Goal: Use online tool/utility: Use online tool/utility

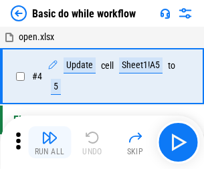
click at [49, 142] on img "button" at bounding box center [49, 138] width 16 height 16
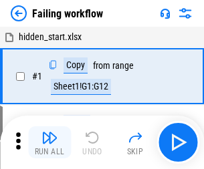
click at [49, 142] on img "button" at bounding box center [49, 138] width 16 height 16
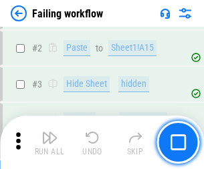
scroll to position [283, 0]
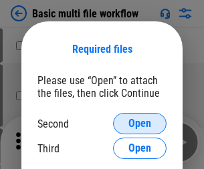
click at [140, 124] on span "Open" at bounding box center [139, 123] width 23 height 11
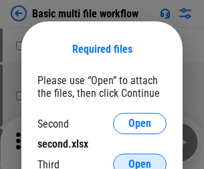
click at [140, 159] on span "Open" at bounding box center [139, 164] width 23 height 11
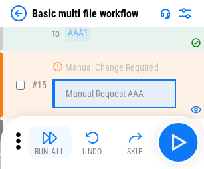
click at [49, 142] on img "button" at bounding box center [49, 138] width 16 height 16
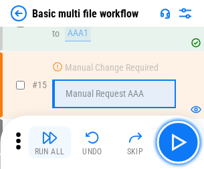
scroll to position [889, 0]
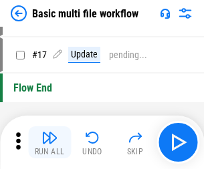
click at [49, 142] on img "button" at bounding box center [49, 138] width 16 height 16
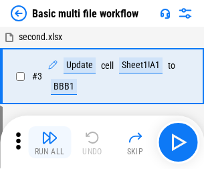
click at [49, 142] on img "button" at bounding box center [49, 138] width 16 height 16
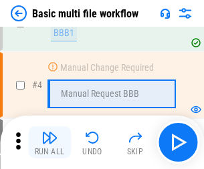
click at [49, 142] on img "button" at bounding box center [49, 138] width 16 height 16
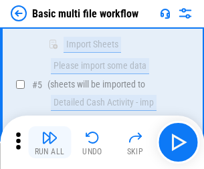
click at [49, 142] on img "button" at bounding box center [49, 138] width 16 height 16
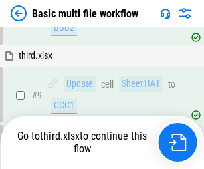
scroll to position [465, 0]
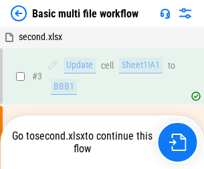
scroll to position [54, 0]
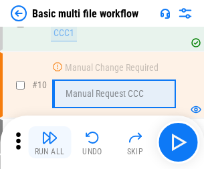
click at [49, 142] on img "button" at bounding box center [49, 138] width 16 height 16
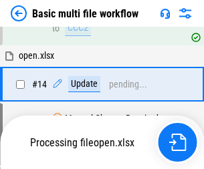
scroll to position [698, 0]
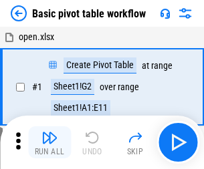
click at [49, 142] on img "button" at bounding box center [49, 138] width 16 height 16
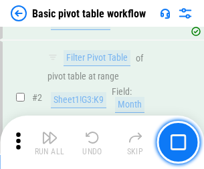
scroll to position [320, 0]
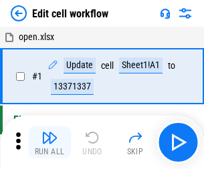
click at [49, 142] on img "button" at bounding box center [49, 138] width 16 height 16
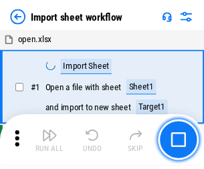
scroll to position [5, 0]
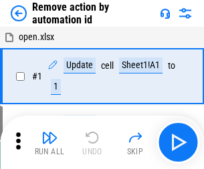
scroll to position [49, 0]
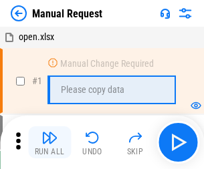
click at [49, 142] on img "button" at bounding box center [49, 138] width 16 height 16
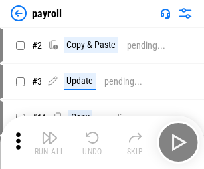
click at [49, 142] on img "button" at bounding box center [49, 138] width 16 height 16
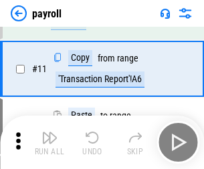
scroll to position [97, 0]
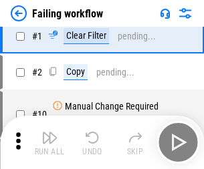
click at [49, 142] on img "button" at bounding box center [49, 138] width 16 height 16
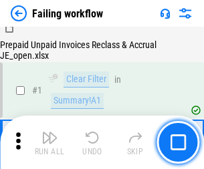
scroll to position [216, 0]
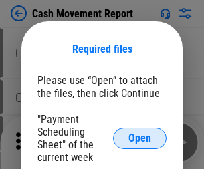
click at [140, 138] on span "Open" at bounding box center [139, 138] width 23 height 11
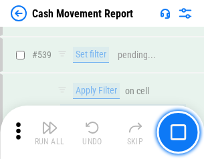
scroll to position [5926, 0]
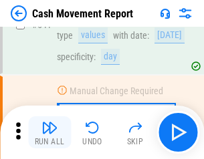
click at [49, 132] on img "button" at bounding box center [49, 128] width 16 height 16
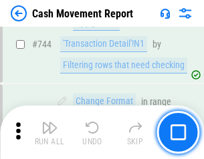
scroll to position [7111, 0]
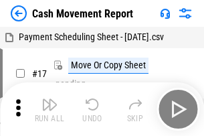
click at [49, 99] on img "button" at bounding box center [49, 104] width 16 height 16
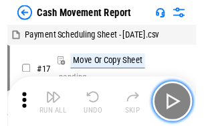
scroll to position [24, 0]
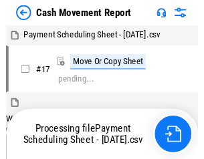
scroll to position [7, 0]
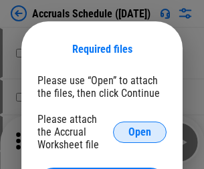
click at [140, 132] on span "Open" at bounding box center [139, 132] width 23 height 11
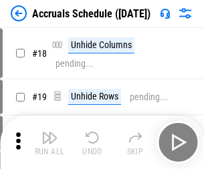
click at [49, 142] on img "button" at bounding box center [49, 138] width 16 height 16
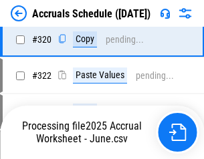
scroll to position [2484, 0]
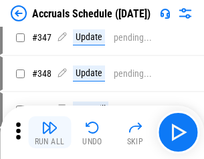
click at [49, 132] on img "button" at bounding box center [49, 128] width 16 height 16
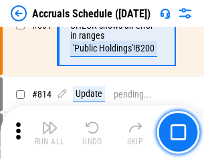
scroll to position [5892, 0]
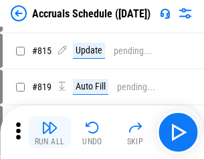
click at [49, 132] on img "button" at bounding box center [49, 128] width 16 height 16
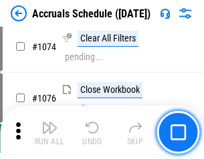
scroll to position [7997, 0]
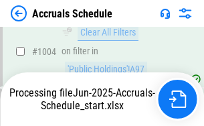
scroll to position [7665, 0]
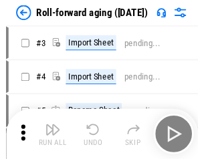
scroll to position [2, 0]
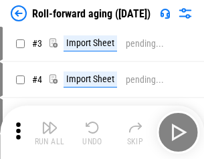
click at [49, 132] on img "button" at bounding box center [49, 128] width 16 height 16
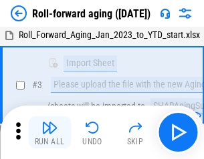
click at [49, 132] on img "button" at bounding box center [49, 128] width 16 height 16
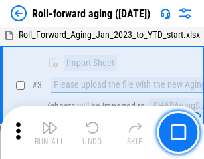
scroll to position [86, 0]
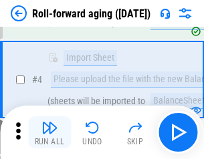
click at [49, 132] on img "button" at bounding box center [49, 128] width 16 height 16
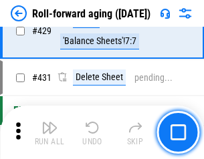
scroll to position [4630, 0]
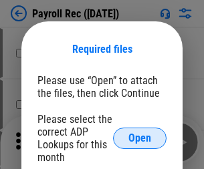
click at [140, 138] on span "Open" at bounding box center [139, 138] width 23 height 11
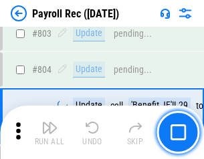
scroll to position [8483, 0]
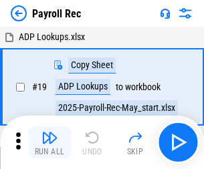
click at [49, 142] on img "button" at bounding box center [49, 138] width 16 height 16
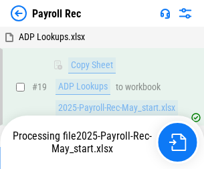
scroll to position [81, 0]
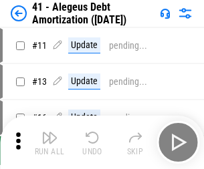
click at [49, 142] on img "button" at bounding box center [49, 138] width 16 height 16
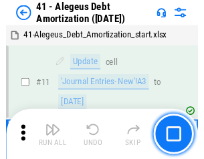
scroll to position [165, 0]
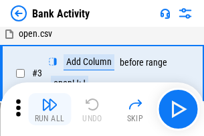
click at [49, 109] on img "button" at bounding box center [49, 104] width 16 height 16
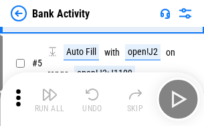
scroll to position [71, 0]
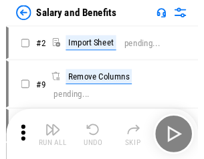
scroll to position [18, 0]
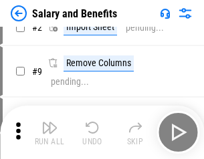
click at [49, 132] on img "button" at bounding box center [49, 128] width 16 height 16
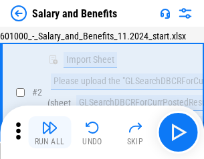
click at [49, 132] on img "button" at bounding box center [49, 128] width 16 height 16
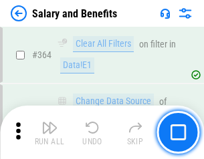
scroll to position [6288, 0]
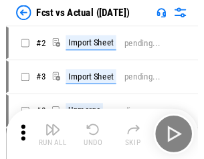
scroll to position [17, 0]
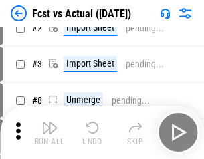
click at [49, 132] on img "button" at bounding box center [49, 128] width 16 height 16
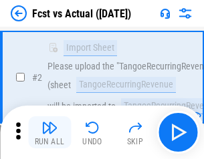
click at [49, 132] on img "button" at bounding box center [49, 128] width 16 height 16
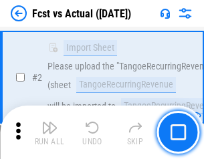
scroll to position [125, 0]
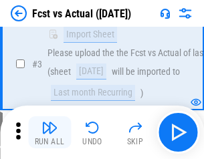
click at [49, 132] on img "button" at bounding box center [49, 128] width 16 height 16
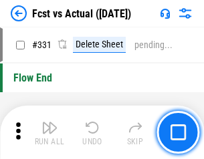
scroll to position [6391, 0]
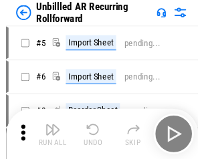
scroll to position [29, 0]
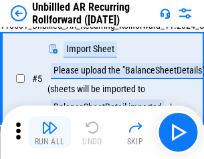
click at [49, 132] on img "button" at bounding box center [49, 128] width 16 height 16
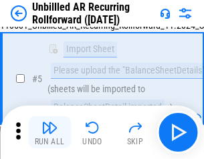
click at [49, 132] on img "button" at bounding box center [49, 128] width 16 height 16
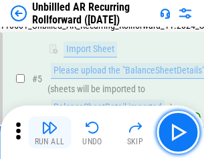
scroll to position [126, 0]
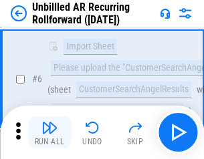
click at [49, 132] on img "button" at bounding box center [49, 128] width 16 height 16
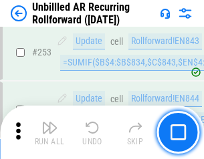
scroll to position [4535, 0]
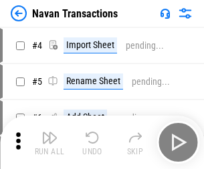
click at [49, 132] on img "button" at bounding box center [49, 138] width 16 height 16
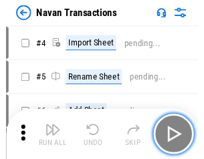
scroll to position [21, 0]
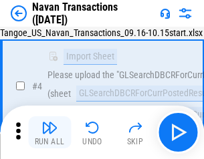
click at [49, 132] on img "button" at bounding box center [49, 128] width 16 height 16
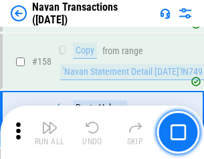
scroll to position [4329, 0]
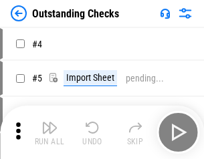
click at [49, 132] on img "button" at bounding box center [49, 128] width 16 height 16
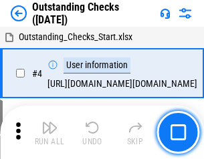
scroll to position [56, 0]
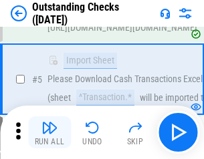
click at [49, 132] on img "button" at bounding box center [49, 128] width 16 height 16
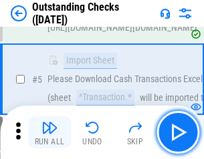
scroll to position [140, 0]
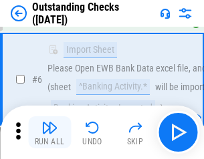
click at [49, 132] on img "button" at bounding box center [49, 128] width 16 height 16
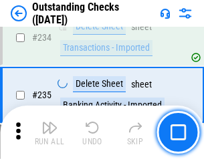
scroll to position [4055, 0]
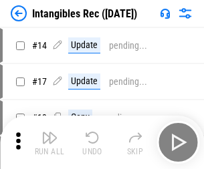
click at [49, 142] on img "button" at bounding box center [49, 138] width 16 height 16
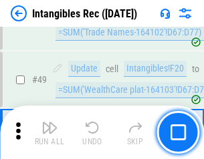
scroll to position [520, 0]
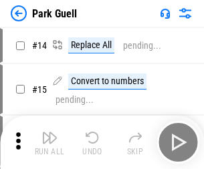
click at [49, 132] on img "button" at bounding box center [49, 138] width 16 height 16
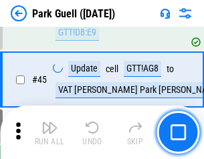
scroll to position [1670, 0]
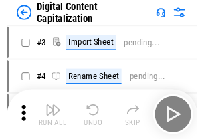
scroll to position [39, 0]
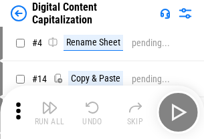
click at [49, 112] on img "button" at bounding box center [49, 107] width 16 height 16
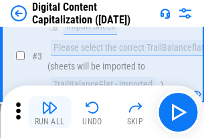
click at [49, 112] on img "button" at bounding box center [49, 107] width 16 height 16
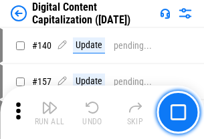
scroll to position [1416, 0]
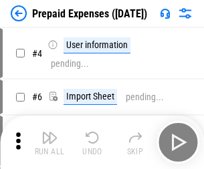
click at [49, 132] on img "button" at bounding box center [49, 138] width 16 height 16
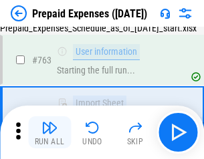
click at [49, 132] on img "button" at bounding box center [49, 128] width 16 height 16
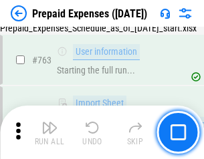
scroll to position [3780, 0]
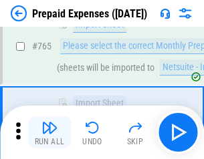
click at [49, 132] on img "button" at bounding box center [49, 128] width 16 height 16
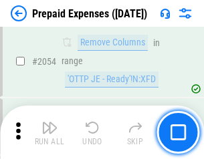
scroll to position [13957, 0]
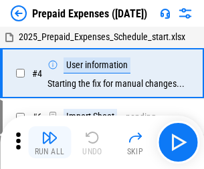
click at [49, 142] on img "button" at bounding box center [49, 138] width 16 height 16
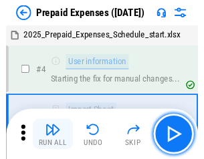
scroll to position [59, 0]
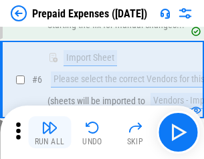
click at [49, 132] on img "button" at bounding box center [49, 128] width 16 height 16
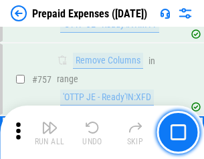
scroll to position [4758, 0]
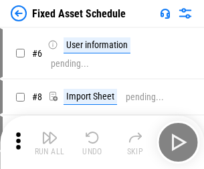
click at [49, 142] on img "button" at bounding box center [49, 138] width 16 height 16
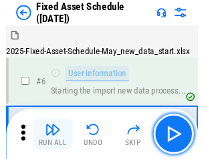
scroll to position [72, 0]
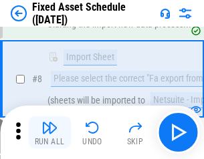
click at [49, 132] on img "button" at bounding box center [49, 128] width 16 height 16
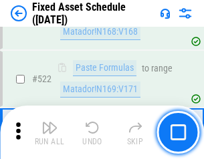
scroll to position [4641, 0]
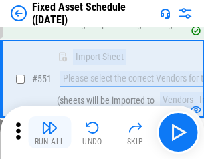
click at [49, 132] on img "button" at bounding box center [49, 128] width 16 height 16
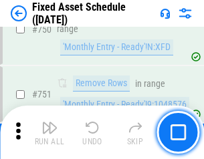
scroll to position [6510, 0]
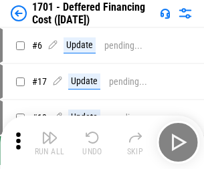
click at [49, 142] on img "button" at bounding box center [49, 138] width 16 height 16
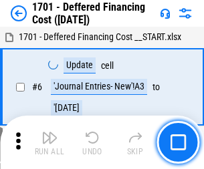
scroll to position [160, 0]
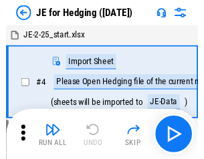
scroll to position [2, 0]
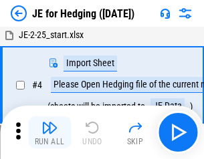
click at [49, 132] on img "button" at bounding box center [49, 128] width 16 height 16
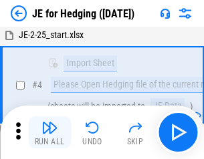
click at [49, 132] on img "button" at bounding box center [49, 128] width 16 height 16
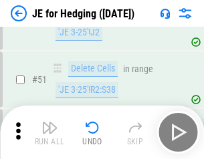
scroll to position [865, 0]
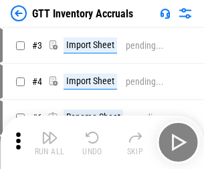
click at [49, 132] on img "button" at bounding box center [49, 138] width 16 height 16
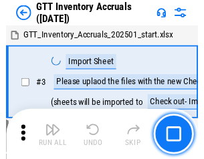
scroll to position [2, 0]
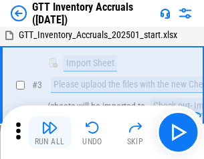
click at [49, 132] on img "button" at bounding box center [49, 128] width 16 height 16
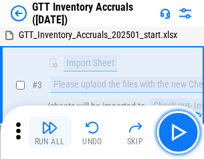
scroll to position [86, 0]
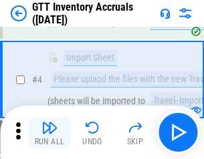
click at [49, 132] on img "button" at bounding box center [49, 128] width 16 height 16
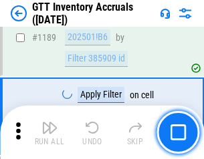
scroll to position [10903, 0]
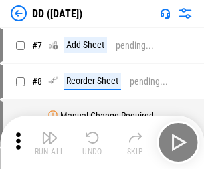
click at [49, 142] on img "button" at bounding box center [49, 138] width 16 height 16
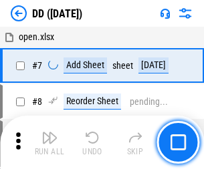
scroll to position [129, 0]
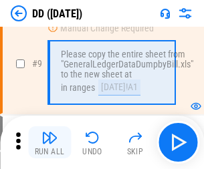
click at [49, 142] on img "button" at bounding box center [49, 138] width 16 height 16
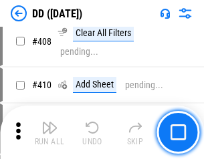
scroll to position [5974, 0]
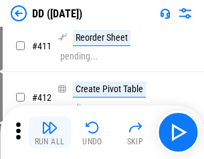
click at [49, 132] on img "button" at bounding box center [49, 128] width 16 height 16
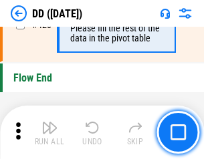
scroll to position [6391, 0]
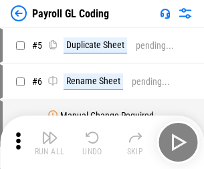
click at [49, 142] on img "button" at bounding box center [49, 138] width 16 height 16
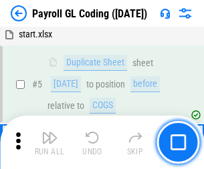
scroll to position [160, 0]
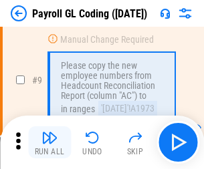
click at [49, 142] on img "button" at bounding box center [49, 138] width 16 height 16
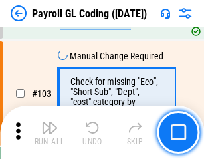
scroll to position [3133, 0]
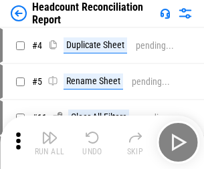
click at [49, 142] on img "button" at bounding box center [49, 138] width 16 height 16
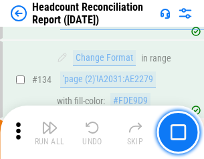
scroll to position [1605, 0]
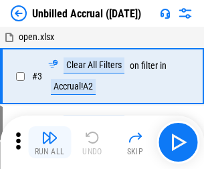
click at [49, 142] on img "button" at bounding box center [49, 138] width 16 height 16
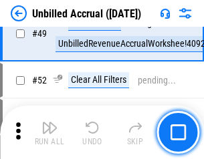
scroll to position [1211, 0]
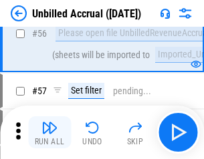
click at [49, 132] on img "button" at bounding box center [49, 128] width 16 height 16
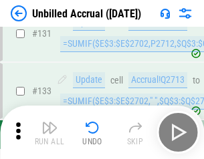
scroll to position [3977, 0]
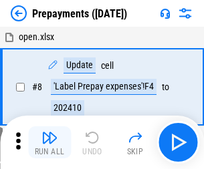
click at [49, 142] on img "button" at bounding box center [49, 138] width 16 height 16
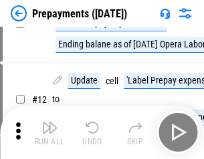
scroll to position [83, 0]
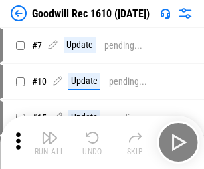
click at [49, 142] on img "button" at bounding box center [49, 138] width 16 height 16
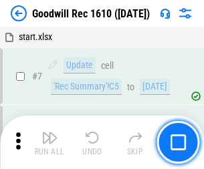
scroll to position [228, 0]
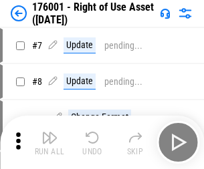
click at [49, 142] on img "button" at bounding box center [49, 138] width 16 height 16
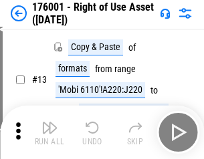
scroll to position [86, 0]
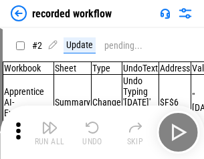
click at [49, 132] on img "button" at bounding box center [49, 128] width 16 height 16
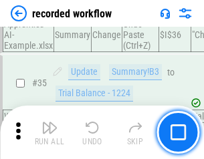
scroll to position [4173, 0]
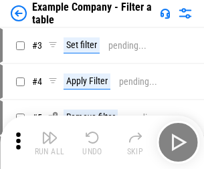
click at [49, 142] on img "button" at bounding box center [49, 138] width 16 height 16
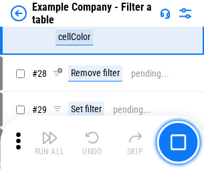
scroll to position [1222, 0]
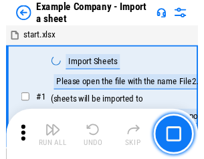
scroll to position [21, 0]
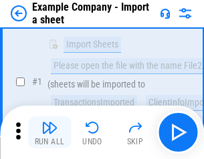
click at [49, 132] on img "button" at bounding box center [49, 128] width 16 height 16
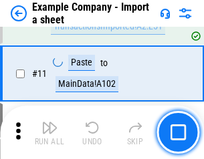
scroll to position [295, 0]
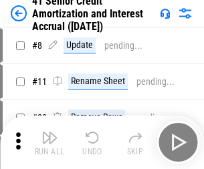
click at [49, 132] on img "button" at bounding box center [49, 138] width 16 height 16
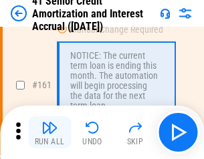
click at [49, 132] on img "button" at bounding box center [49, 128] width 16 height 16
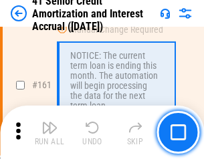
scroll to position [1428, 0]
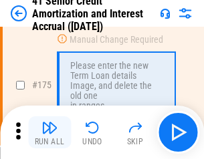
click at [49, 132] on img "button" at bounding box center [49, 128] width 16 height 16
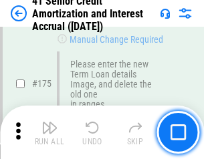
scroll to position [1564, 0]
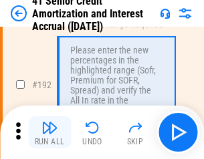
click at [49, 132] on img "button" at bounding box center [49, 128] width 16 height 16
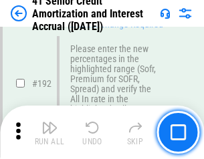
scroll to position [1704, 0]
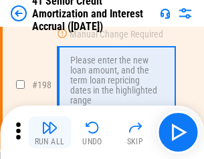
click at [49, 132] on img "button" at bounding box center [49, 128] width 16 height 16
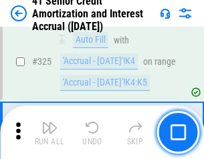
scroll to position [3411, 0]
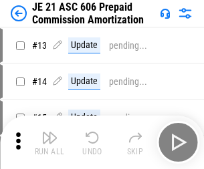
click at [49, 132] on img "button" at bounding box center [49, 138] width 16 height 16
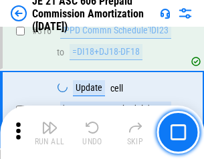
scroll to position [2493, 0]
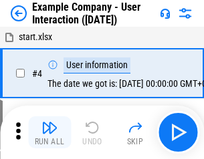
click at [49, 132] on img "button" at bounding box center [49, 128] width 16 height 16
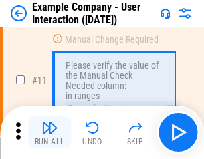
click at [49, 132] on img "button" at bounding box center [49, 128] width 16 height 16
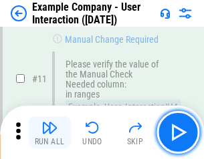
scroll to position [289, 0]
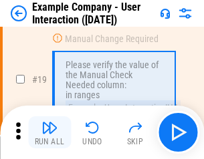
click at [49, 132] on img "button" at bounding box center [49, 128] width 16 height 16
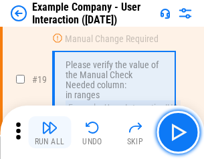
click at [49, 132] on img "button" at bounding box center [49, 128] width 16 height 16
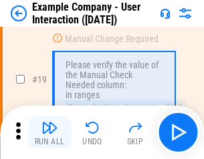
click at [49, 132] on img "button" at bounding box center [49, 128] width 16 height 16
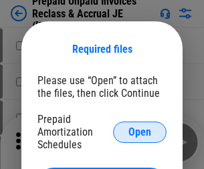
click at [140, 132] on span "Open" at bounding box center [139, 132] width 23 height 11
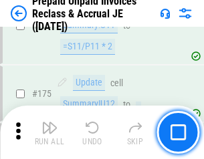
scroll to position [1803, 0]
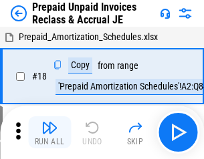
click at [49, 132] on img "button" at bounding box center [49, 128] width 16 height 16
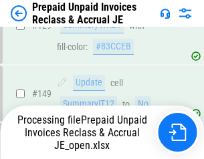
scroll to position [1803, 0]
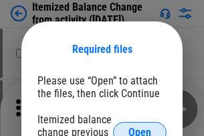
click at [140, 127] on span "Open" at bounding box center [139, 132] width 23 height 11
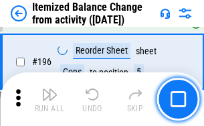
scroll to position [2570, 0]
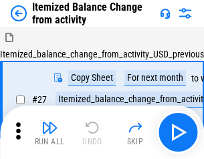
scroll to position [21, 0]
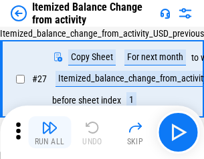
click at [49, 132] on img "button" at bounding box center [49, 128] width 16 height 16
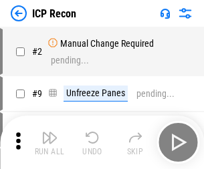
scroll to position [6, 0]
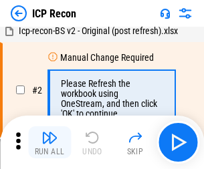
click at [49, 142] on img "button" at bounding box center [49, 138] width 16 height 16
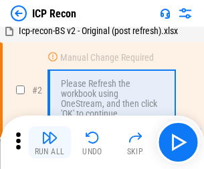
click at [49, 142] on img "button" at bounding box center [49, 138] width 16 height 16
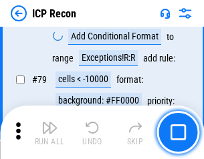
scroll to position [1309, 0]
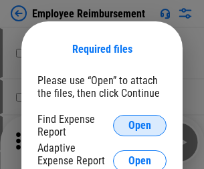
click at [140, 126] on span "Open" at bounding box center [139, 125] width 23 height 11
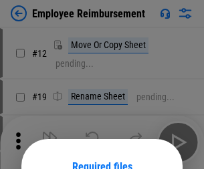
scroll to position [118, 0]
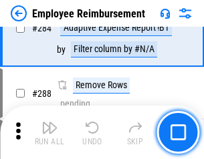
scroll to position [3629, 0]
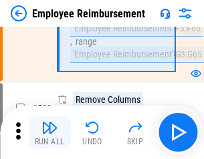
click at [49, 132] on img "button" at bounding box center [49, 128] width 16 height 16
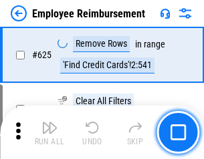
scroll to position [7994, 0]
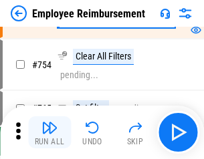
click at [49, 132] on img "button" at bounding box center [49, 128] width 16 height 16
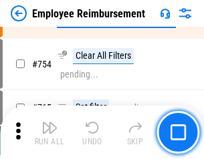
click at [49, 132] on img "button" at bounding box center [49, 128] width 16 height 16
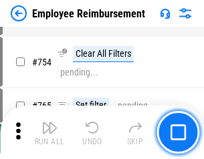
scroll to position [9368, 0]
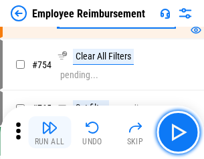
click at [49, 132] on img "button" at bounding box center [49, 128] width 16 height 16
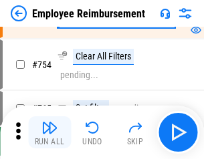
click at [49, 132] on img "button" at bounding box center [49, 128] width 16 height 16
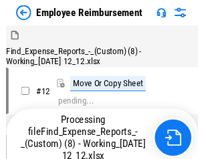
scroll to position [45, 0]
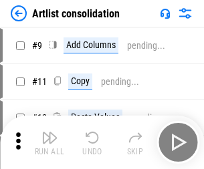
click at [49, 142] on img "button" at bounding box center [49, 138] width 16 height 16
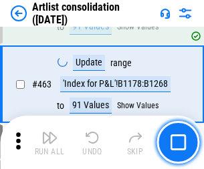
scroll to position [5847, 0]
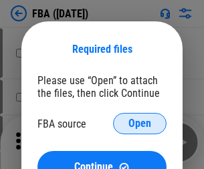
click at [140, 124] on span "Open" at bounding box center [139, 123] width 23 height 11
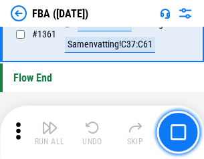
scroll to position [14340, 0]
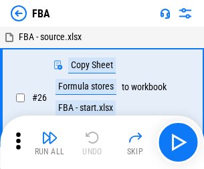
scroll to position [13, 0]
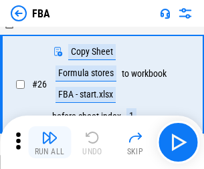
click at [49, 142] on img "button" at bounding box center [49, 138] width 16 height 16
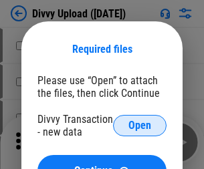
click at [140, 126] on span "Open" at bounding box center [139, 125] width 23 height 11
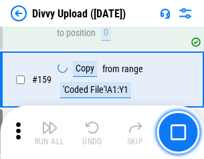
scroll to position [1383, 0]
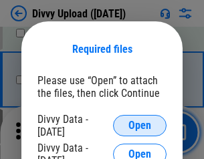
click at [140, 126] on span "Open" at bounding box center [139, 125] width 23 height 11
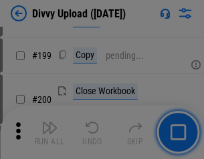
scroll to position [1942, 0]
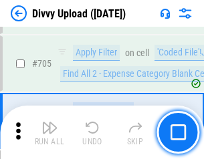
scroll to position [9134, 0]
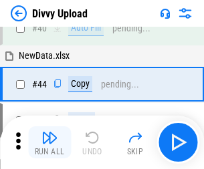
click at [49, 142] on img "button" at bounding box center [49, 138] width 16 height 16
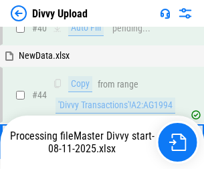
scroll to position [147, 0]
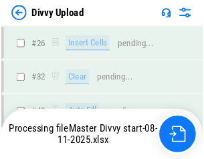
scroll to position [1383, 0]
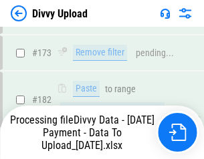
scroll to position [1494, 0]
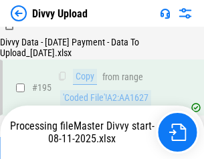
scroll to position [1866, 0]
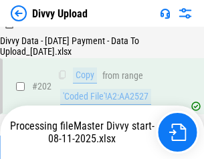
scroll to position [2171, 0]
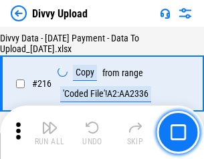
scroll to position [2749, 0]
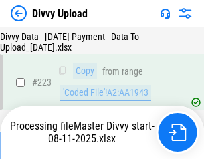
scroll to position [3044, 0]
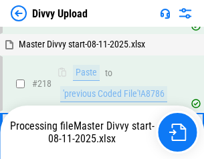
scroll to position [2817, 0]
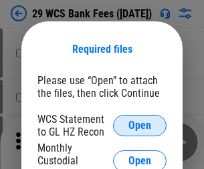
click at [140, 126] on span "Open" at bounding box center [139, 125] width 23 height 11
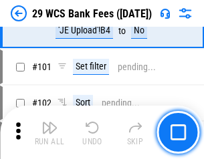
scroll to position [1301, 0]
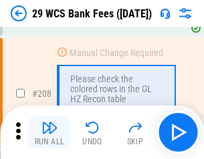
click at [49, 132] on img "button" at bounding box center [49, 128] width 16 height 16
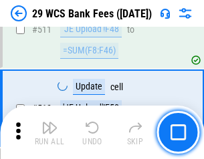
scroll to position [6718, 0]
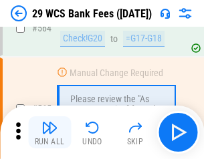
click at [49, 132] on img "button" at bounding box center [49, 128] width 16 height 16
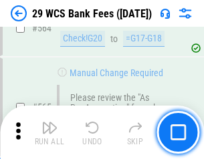
scroll to position [7221, 0]
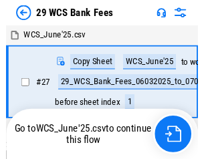
scroll to position [2, 0]
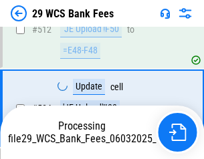
scroll to position [7128, 0]
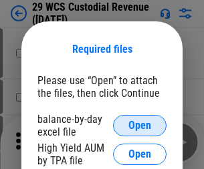
click at [140, 126] on span "Open" at bounding box center [139, 125] width 23 height 11
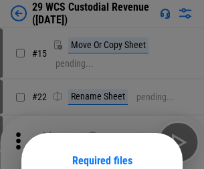
scroll to position [111, 0]
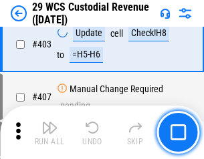
scroll to position [6184, 0]
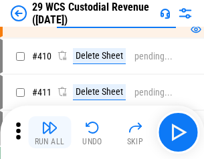
click at [49, 132] on img "button" at bounding box center [49, 128] width 16 height 16
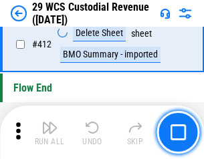
scroll to position [6377, 0]
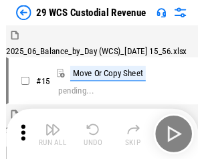
scroll to position [32, 0]
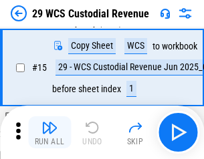
click at [49, 132] on img "button" at bounding box center [49, 128] width 16 height 16
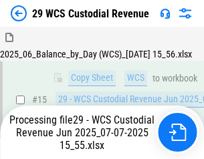
scroll to position [302, 0]
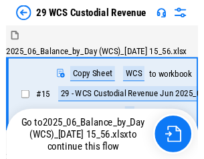
scroll to position [32, 0]
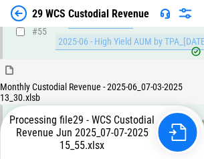
scroll to position [1395, 0]
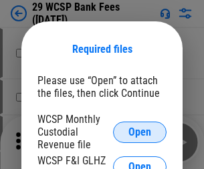
click at [140, 132] on span "Open" at bounding box center [139, 132] width 23 height 11
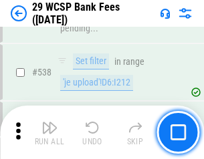
scroll to position [5130, 0]
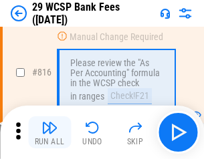
click at [49, 132] on img "button" at bounding box center [49, 128] width 16 height 16
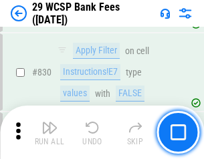
scroll to position [8472, 0]
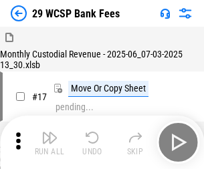
click at [49, 132] on img "button" at bounding box center [49, 138] width 16 height 16
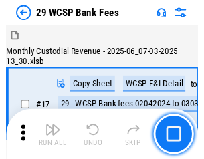
scroll to position [32, 0]
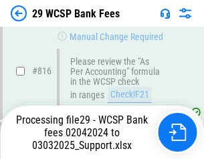
scroll to position [8142, 0]
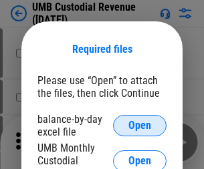
click at [140, 126] on span "Open" at bounding box center [139, 125] width 23 height 11
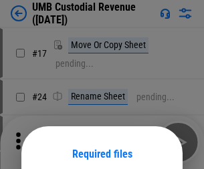
scroll to position [105, 0]
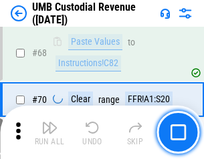
scroll to position [984, 0]
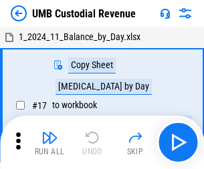
scroll to position [10, 0]
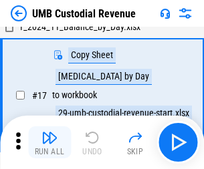
click at [49, 142] on img "button" at bounding box center [49, 138] width 16 height 16
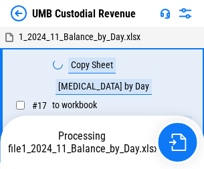
scroll to position [10, 0]
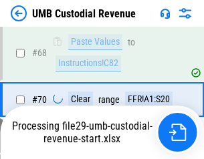
scroll to position [998, 0]
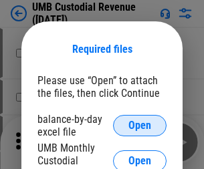
click at [140, 126] on span "Open" at bounding box center [139, 125] width 23 height 11
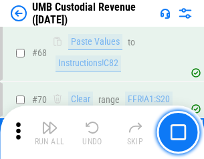
scroll to position [984, 0]
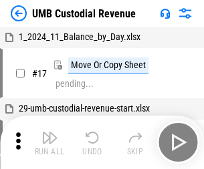
scroll to position [10, 0]
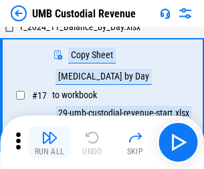
click at [49, 142] on img "button" at bounding box center [49, 138] width 16 height 16
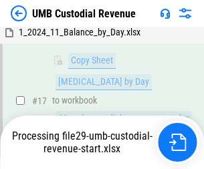
scroll to position [264, 0]
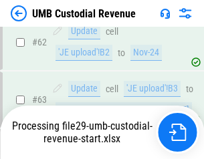
scroll to position [984, 0]
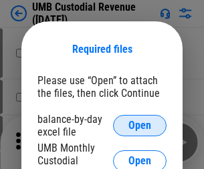
click at [140, 126] on span "Open" at bounding box center [139, 125] width 23 height 11
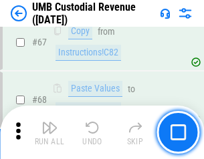
scroll to position [919, 0]
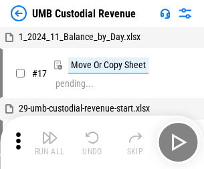
scroll to position [10, 0]
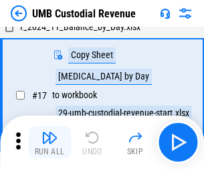
click at [49, 142] on img "button" at bounding box center [49, 138] width 16 height 16
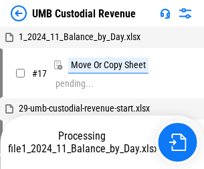
scroll to position [10, 0]
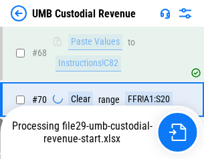
scroll to position [998, 0]
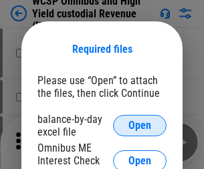
click at [140, 126] on span "Open" at bounding box center [139, 125] width 23 height 11
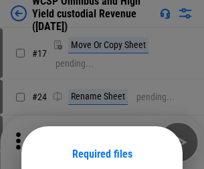
scroll to position [105, 0]
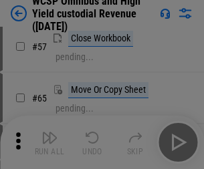
scroll to position [582, 0]
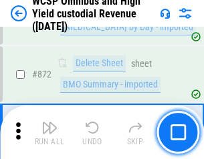
scroll to position [11301, 0]
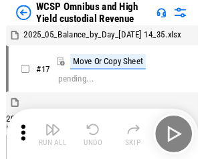
scroll to position [7, 0]
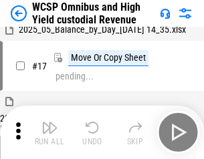
click at [49, 132] on img "button" at bounding box center [49, 128] width 16 height 16
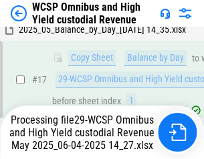
scroll to position [278, 0]
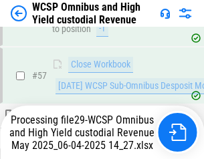
scroll to position [1370, 0]
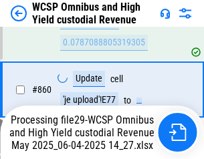
scroll to position [11270, 0]
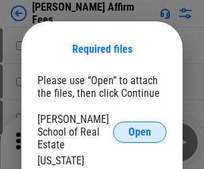
click at [140, 127] on span "Open" at bounding box center [139, 132] width 23 height 11
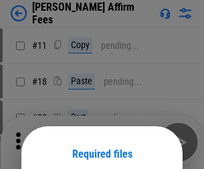
scroll to position [105, 0]
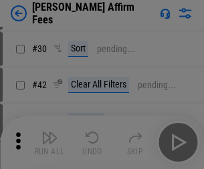
scroll to position [272, 0]
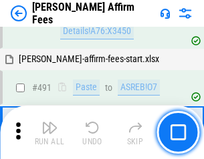
scroll to position [3631, 0]
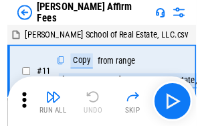
scroll to position [13, 0]
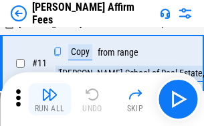
click at [49, 99] on img "button" at bounding box center [49, 94] width 16 height 16
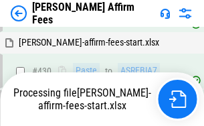
scroll to position [3030, 0]
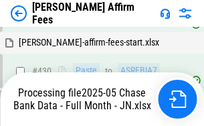
scroll to position [3502, 0]
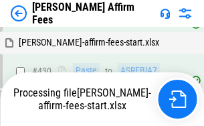
scroll to position [3030, 0]
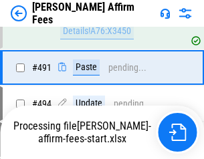
scroll to position [3631, 0]
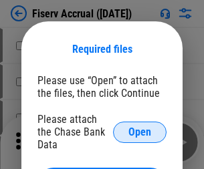
click at [140, 127] on span "Open" at bounding box center [139, 132] width 23 height 11
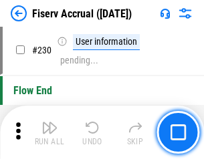
scroll to position [4231, 0]
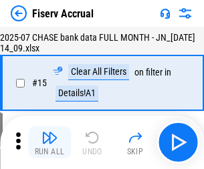
click at [49, 142] on img "button" at bounding box center [49, 138] width 16 height 16
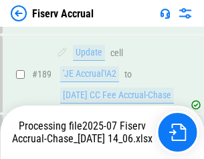
scroll to position [3511, 0]
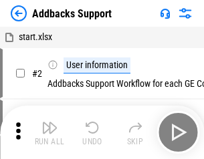
click at [49, 132] on img "button" at bounding box center [49, 128] width 16 height 16
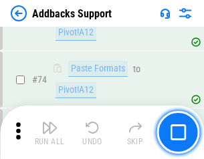
scroll to position [972, 0]
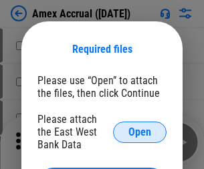
click at [140, 132] on span "Open" at bounding box center [139, 132] width 23 height 11
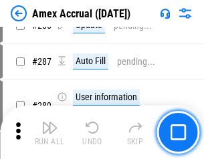
scroll to position [3656, 0]
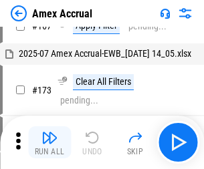
click at [49, 142] on img "button" at bounding box center [49, 138] width 16 height 16
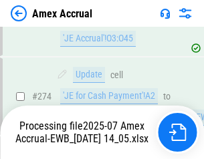
scroll to position [3979, 0]
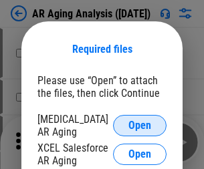
click at [140, 124] on span "Open" at bounding box center [139, 125] width 23 height 11
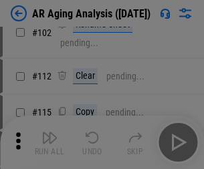
scroll to position [184, 0]
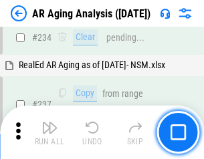
scroll to position [2070, 0]
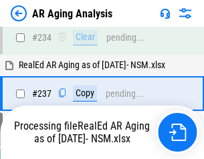
scroll to position [2054, 0]
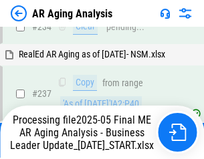
scroll to position [2054, 0]
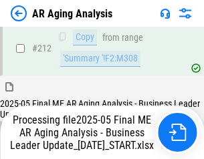
scroll to position [2054, 0]
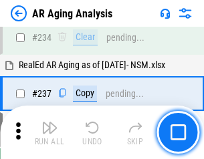
scroll to position [2054, 0]
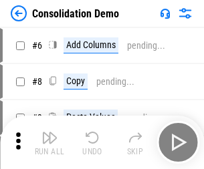
click at [49, 142] on img "button" at bounding box center [49, 138] width 16 height 16
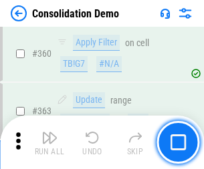
scroll to position [4475, 0]
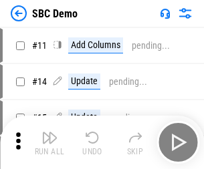
click at [49, 142] on img "button" at bounding box center [49, 138] width 16 height 16
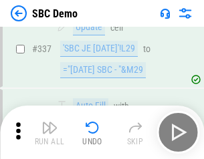
scroll to position [3513, 0]
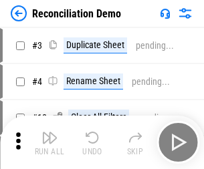
click at [49, 142] on img "button" at bounding box center [49, 138] width 16 height 16
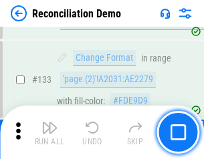
scroll to position [1586, 0]
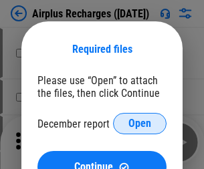
click at [140, 124] on span "Open" at bounding box center [139, 123] width 23 height 11
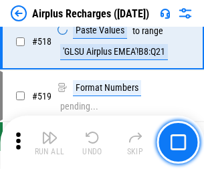
scroll to position [5746, 0]
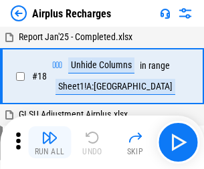
click at [49, 142] on img "button" at bounding box center [49, 138] width 16 height 16
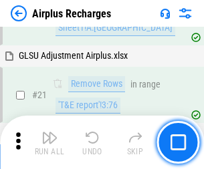
scroll to position [136, 0]
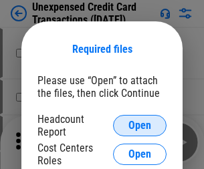
click at [140, 126] on span "Open" at bounding box center [139, 125] width 23 height 11
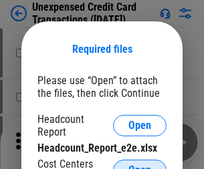
click at [140, 165] on span "Open" at bounding box center [139, 170] width 23 height 11
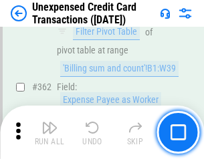
scroll to position [3434, 0]
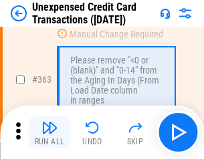
click at [49, 132] on img "button" at bounding box center [49, 128] width 16 height 16
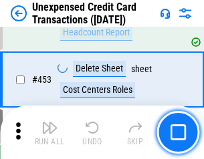
scroll to position [4554, 0]
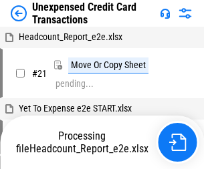
scroll to position [21, 0]
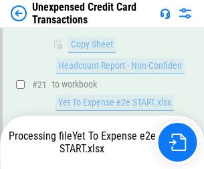
scroll to position [217, 0]
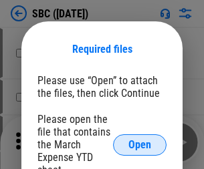
click at [140, 144] on span "Open" at bounding box center [139, 145] width 23 height 11
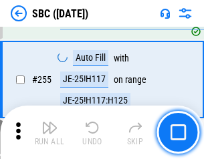
scroll to position [2609, 0]
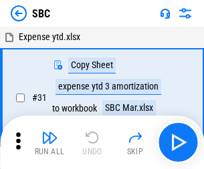
scroll to position [13, 0]
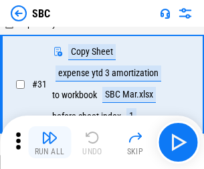
click at [49, 142] on img "button" at bounding box center [49, 138] width 16 height 16
